Goal: Task Accomplishment & Management: Manage account settings

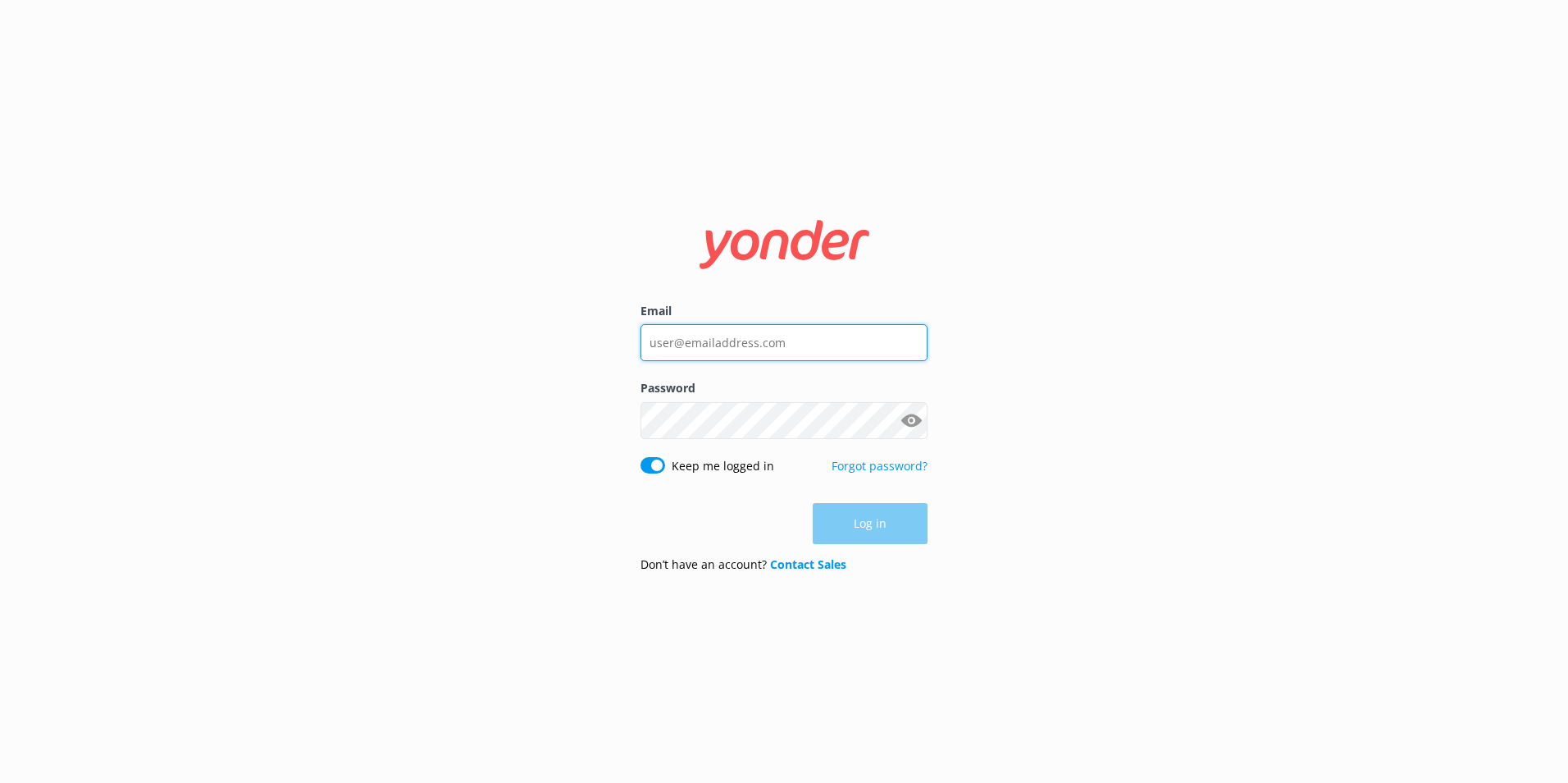
type input "[EMAIL_ADDRESS][DOMAIN_NAME]"
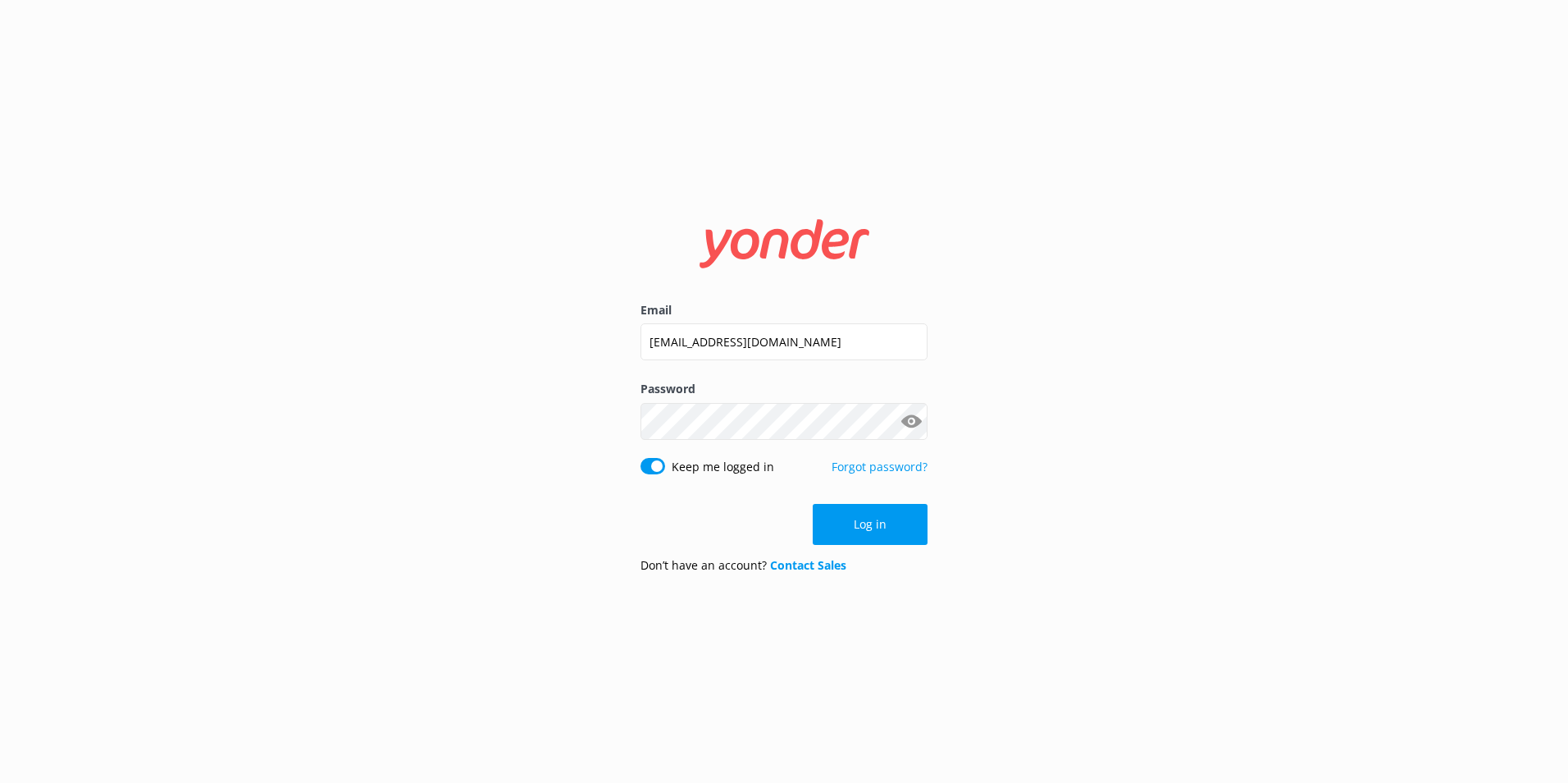
click at [865, 527] on div "Log in" at bounding box center [784, 524] width 287 height 41
click at [856, 528] on button "Log in" at bounding box center [870, 524] width 115 height 41
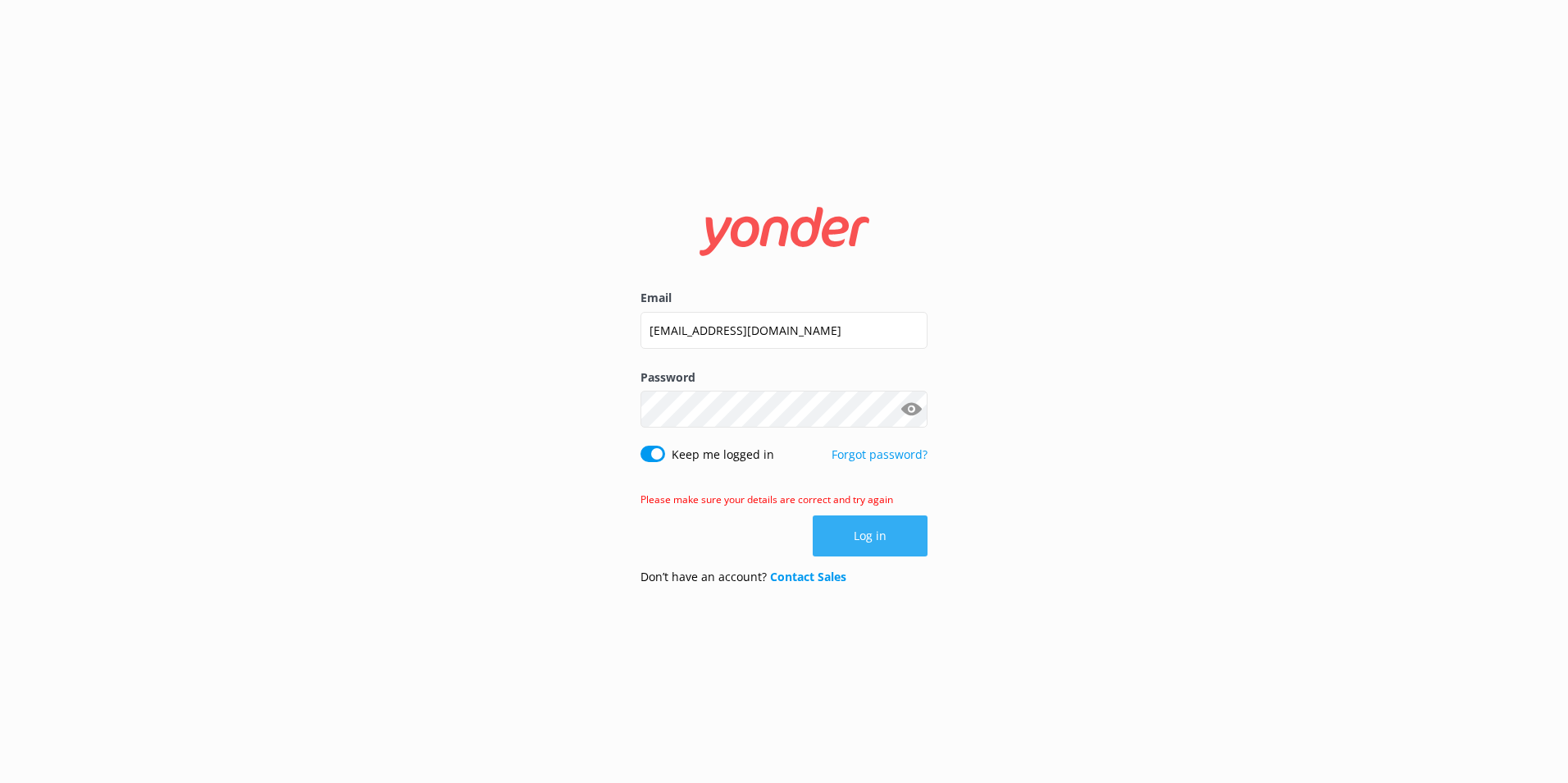
click at [856, 538] on button "Log in" at bounding box center [870, 536] width 115 height 41
click at [909, 409] on button "Show password" at bounding box center [910, 409] width 32 height 33
click at [863, 541] on button "Log in" at bounding box center [870, 536] width 115 height 41
click at [852, 540] on button "Log in" at bounding box center [870, 536] width 115 height 41
click at [879, 535] on button "Log in" at bounding box center [870, 536] width 115 height 41
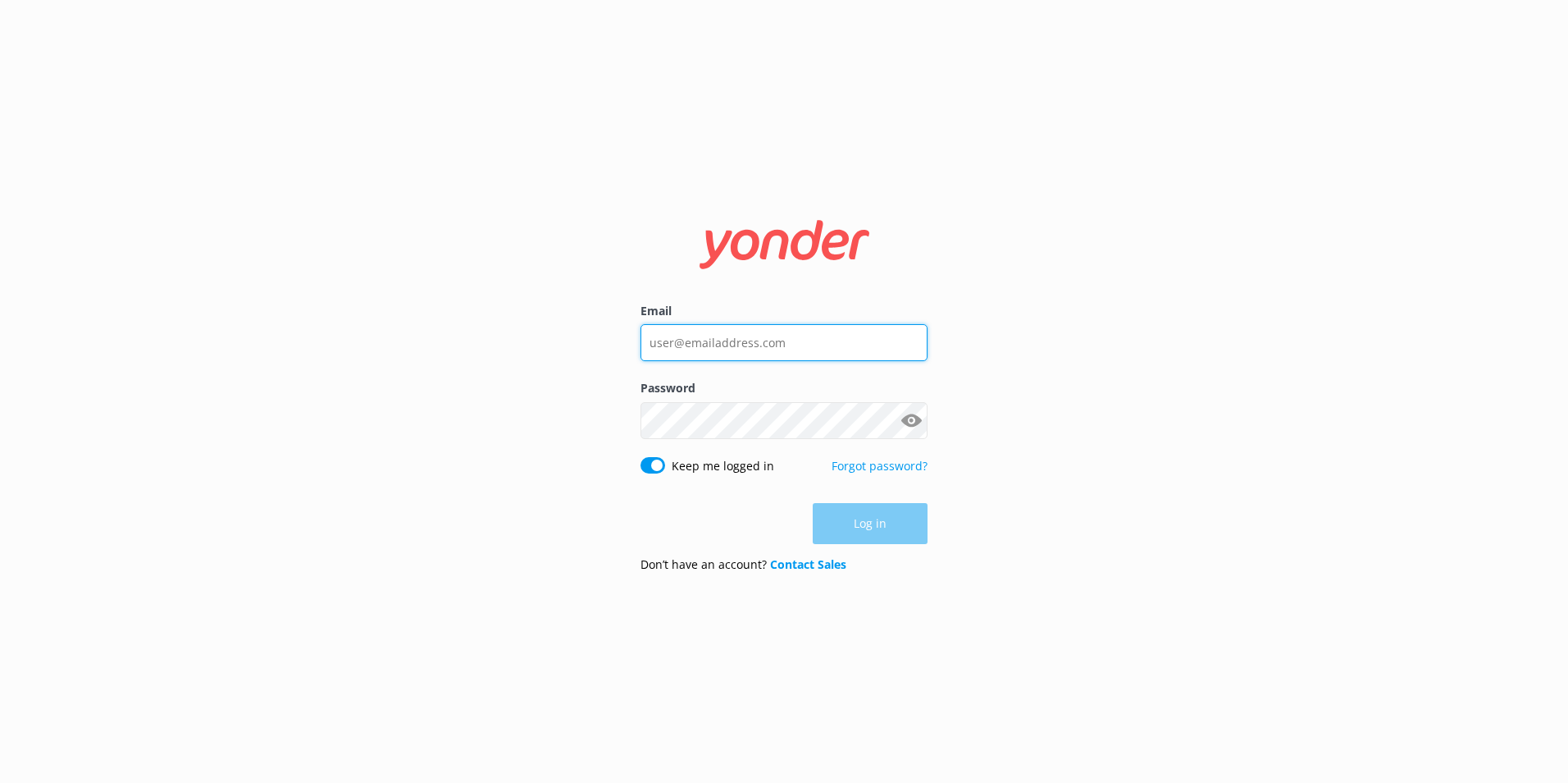
type input "[EMAIL_ADDRESS][DOMAIN_NAME]"
click at [857, 522] on div "Log in" at bounding box center [784, 524] width 287 height 41
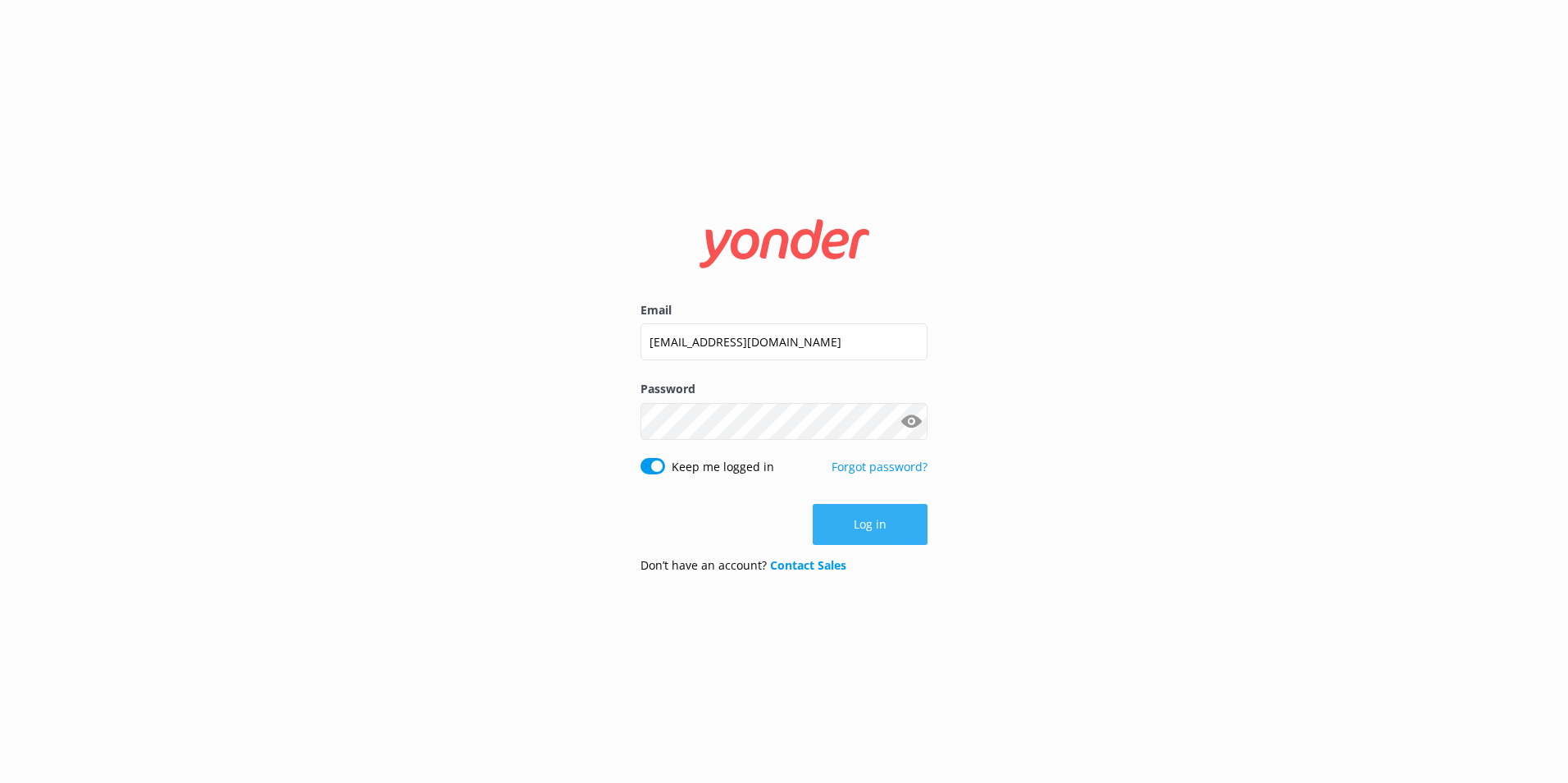
click at [871, 526] on button "Log in" at bounding box center [870, 524] width 115 height 41
